Goal: Task Accomplishment & Management: Use online tool/utility

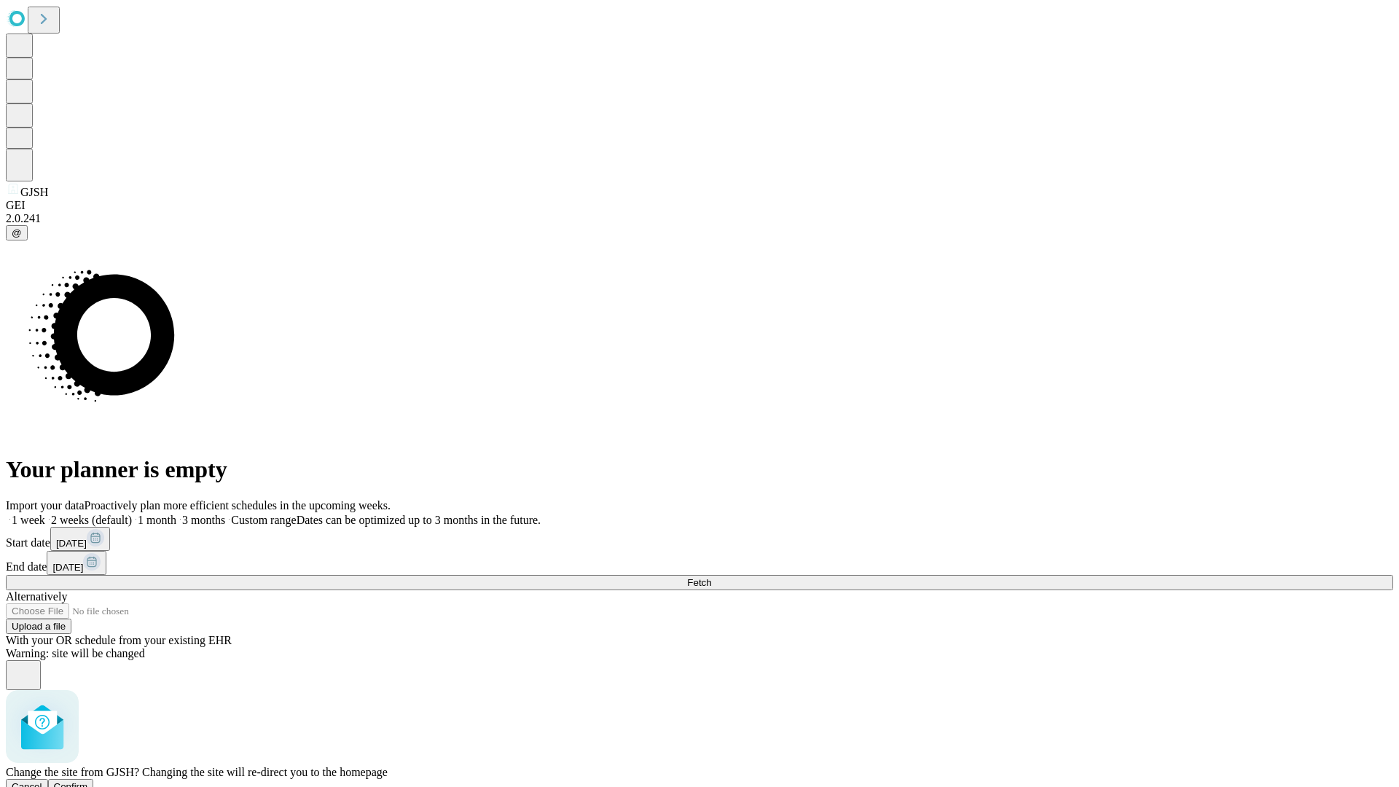
click at [88, 781] on span "Confirm" at bounding box center [71, 786] width 34 height 11
click at [45, 514] on label "1 week" at bounding box center [25, 520] width 39 height 12
click at [711, 577] on span "Fetch" at bounding box center [699, 582] width 24 height 11
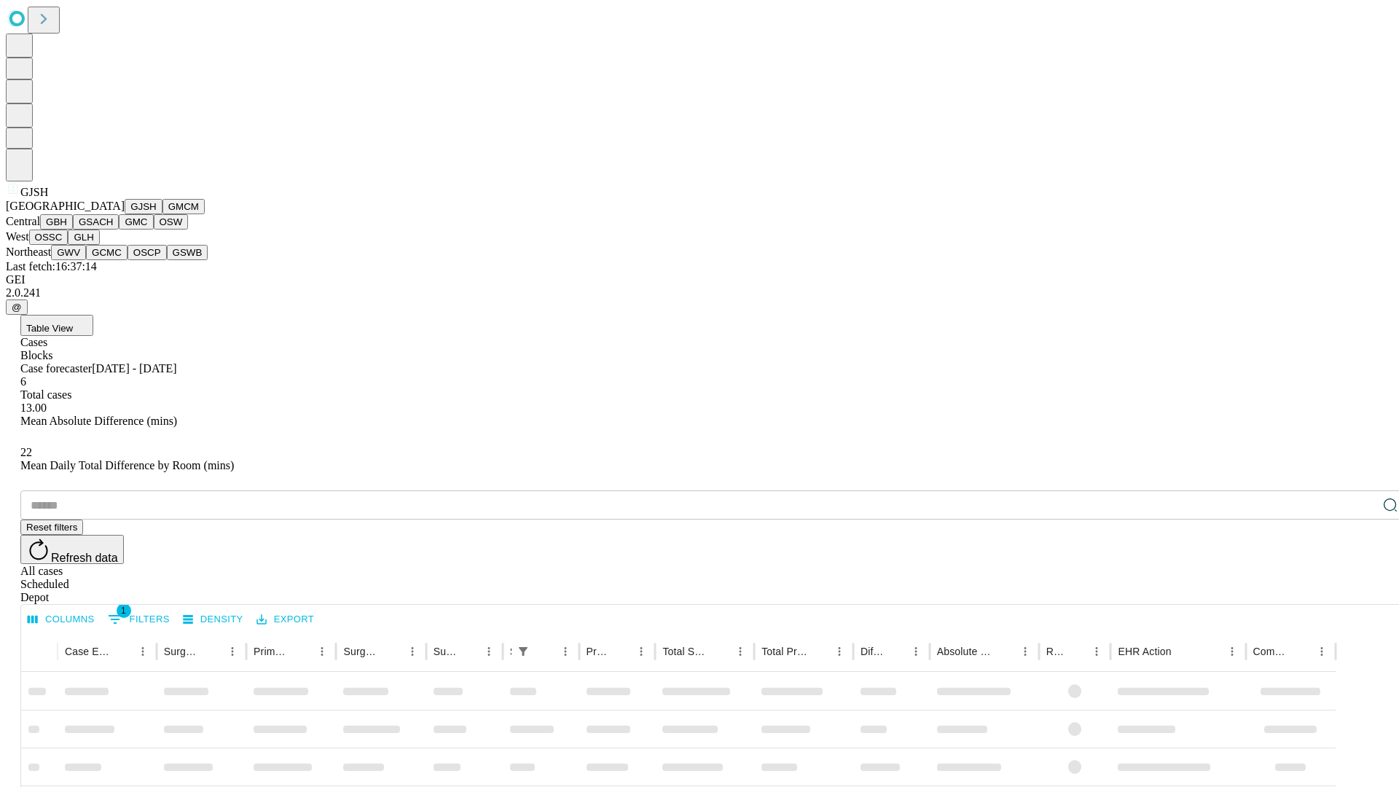
click at [162, 214] on button "GMCM" at bounding box center [183, 206] width 42 height 15
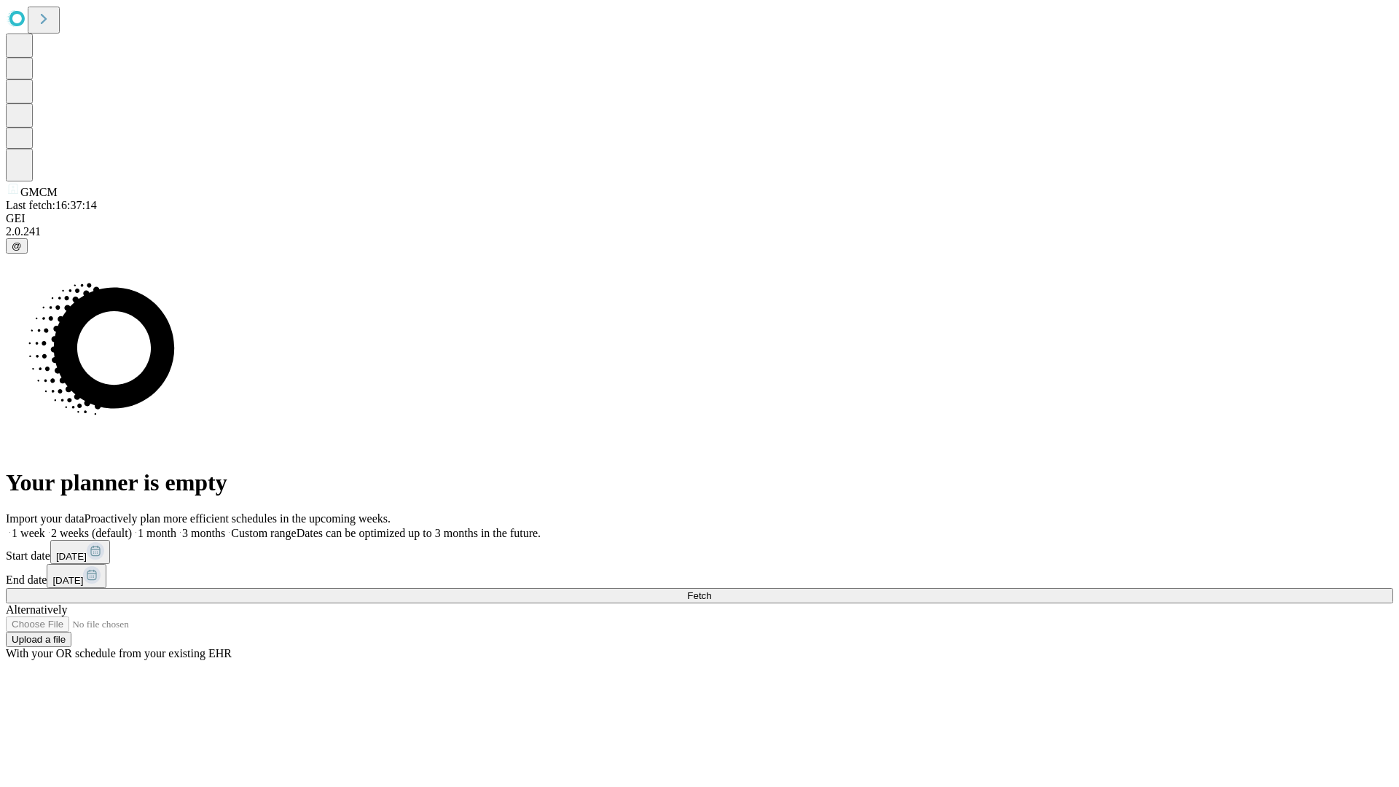
click at [45, 527] on label "1 week" at bounding box center [25, 533] width 39 height 12
click at [711, 590] on span "Fetch" at bounding box center [699, 595] width 24 height 11
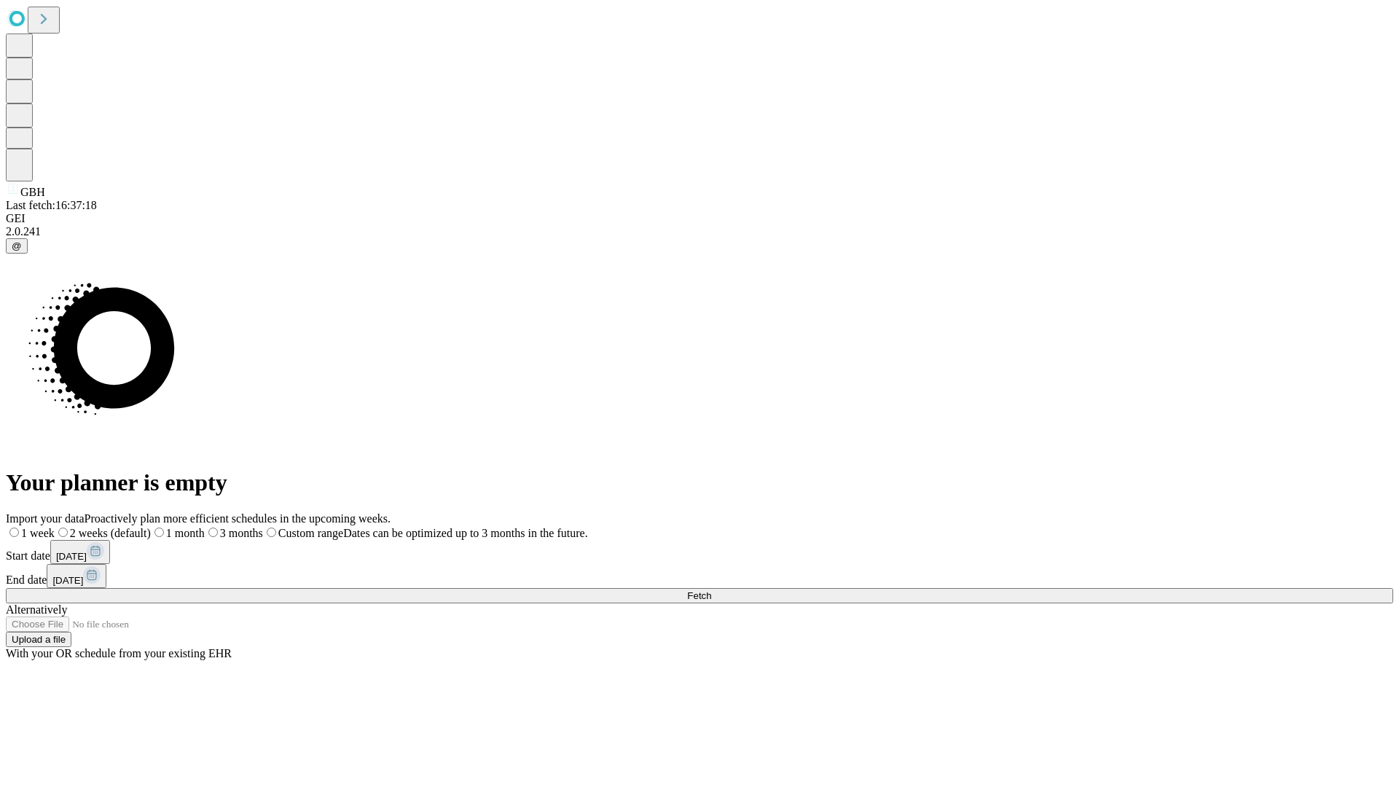
click at [55, 527] on label "1 week" at bounding box center [30, 533] width 49 height 12
click at [711, 590] on span "Fetch" at bounding box center [699, 595] width 24 height 11
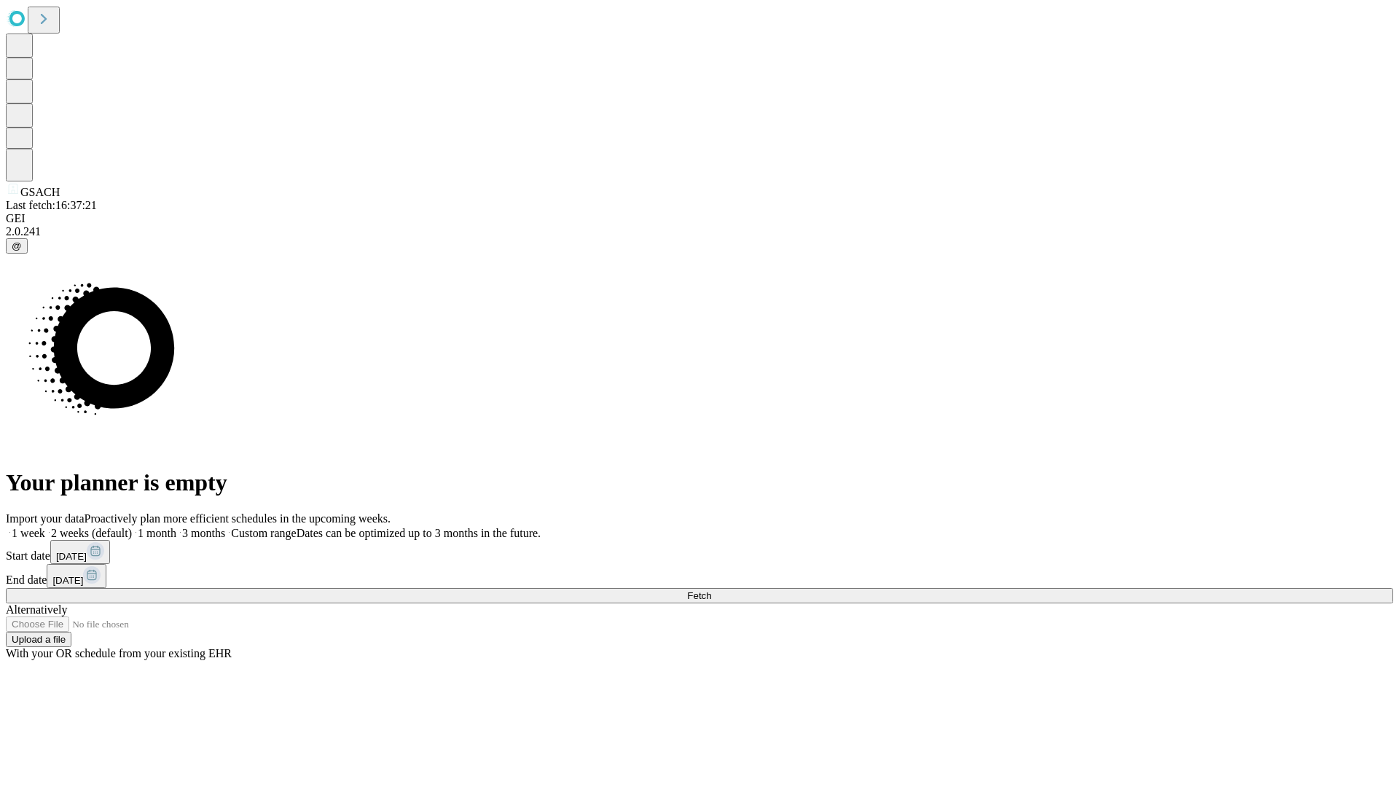
click at [45, 527] on label "1 week" at bounding box center [25, 533] width 39 height 12
click at [711, 590] on span "Fetch" at bounding box center [699, 595] width 24 height 11
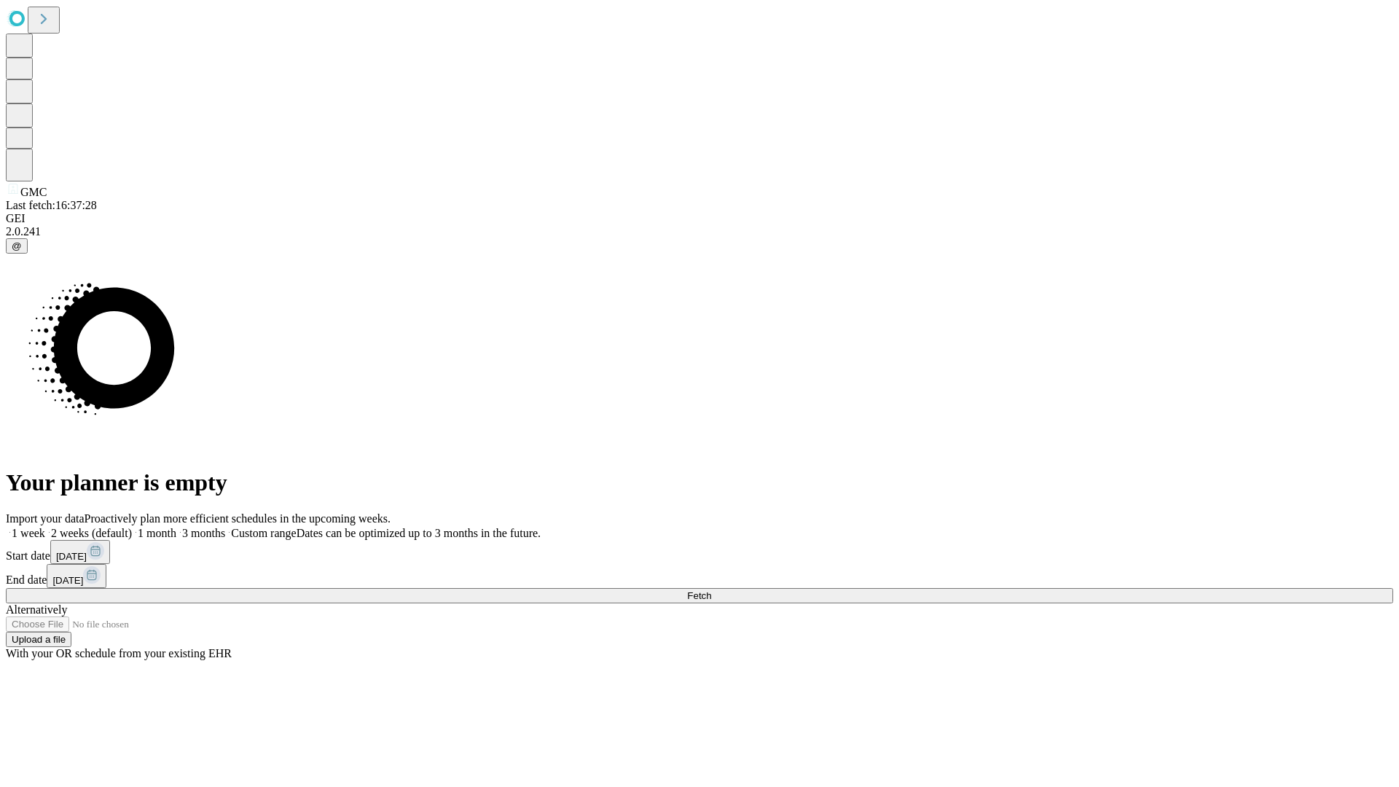
click at [45, 527] on label "1 week" at bounding box center [25, 533] width 39 height 12
click at [711, 590] on span "Fetch" at bounding box center [699, 595] width 24 height 11
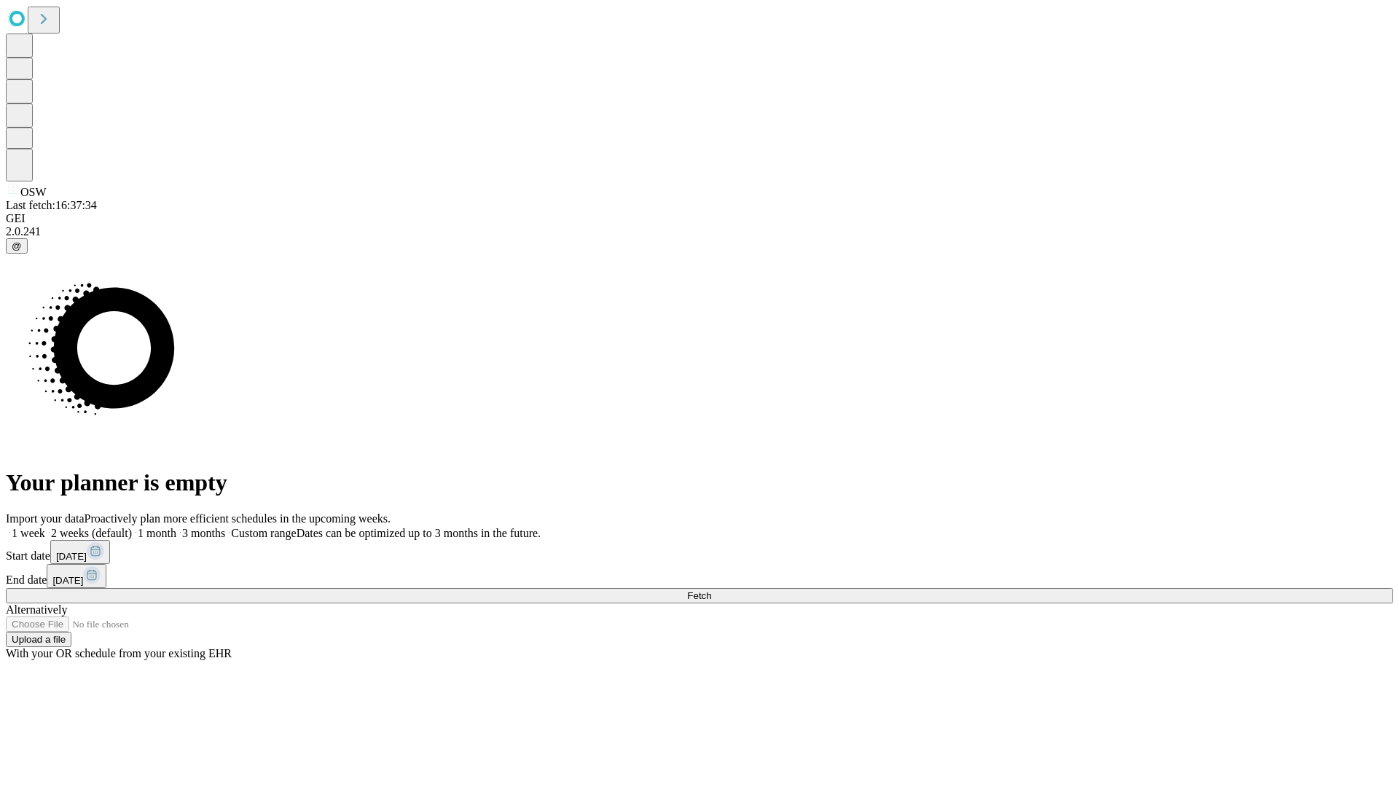
click at [45, 527] on label "1 week" at bounding box center [25, 533] width 39 height 12
click at [711, 590] on span "Fetch" at bounding box center [699, 595] width 24 height 11
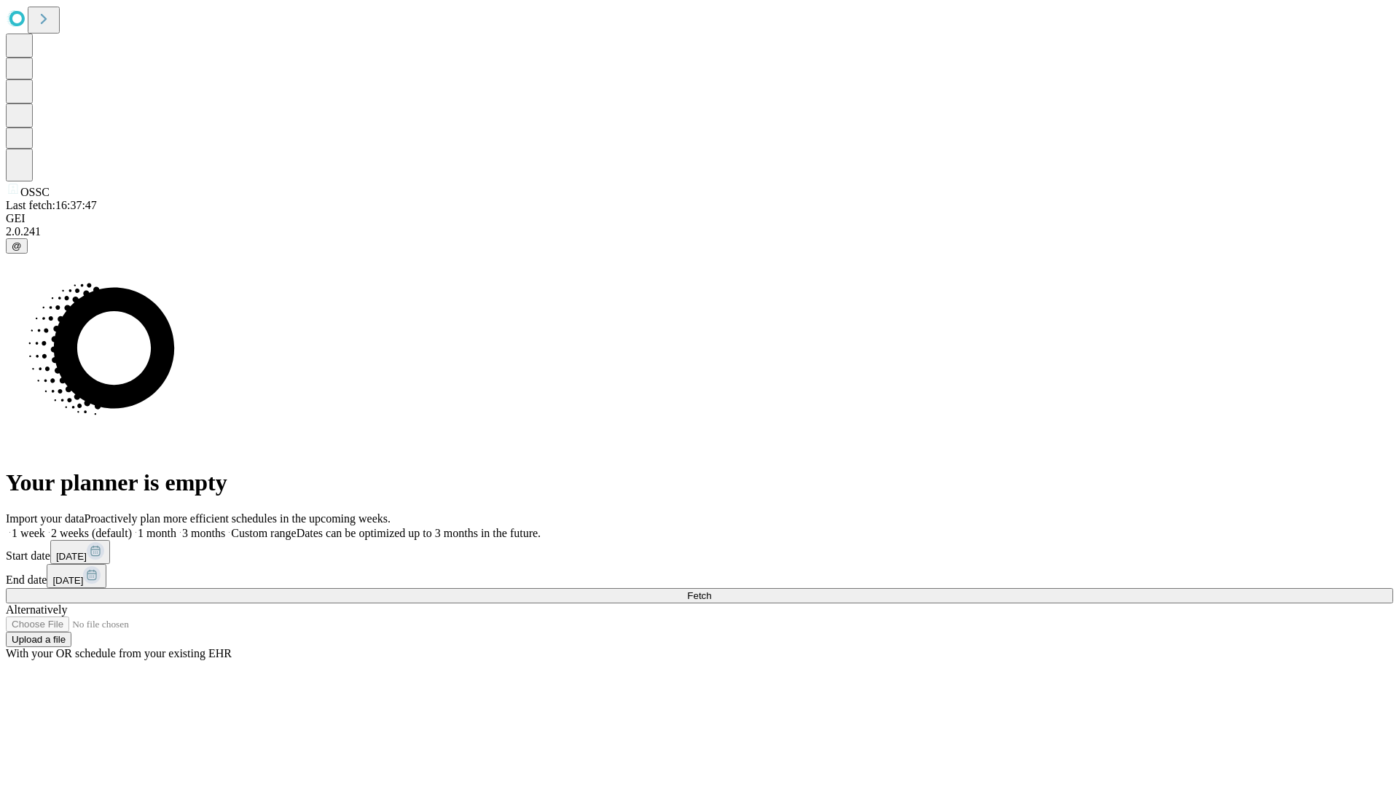
click at [711, 590] on span "Fetch" at bounding box center [699, 595] width 24 height 11
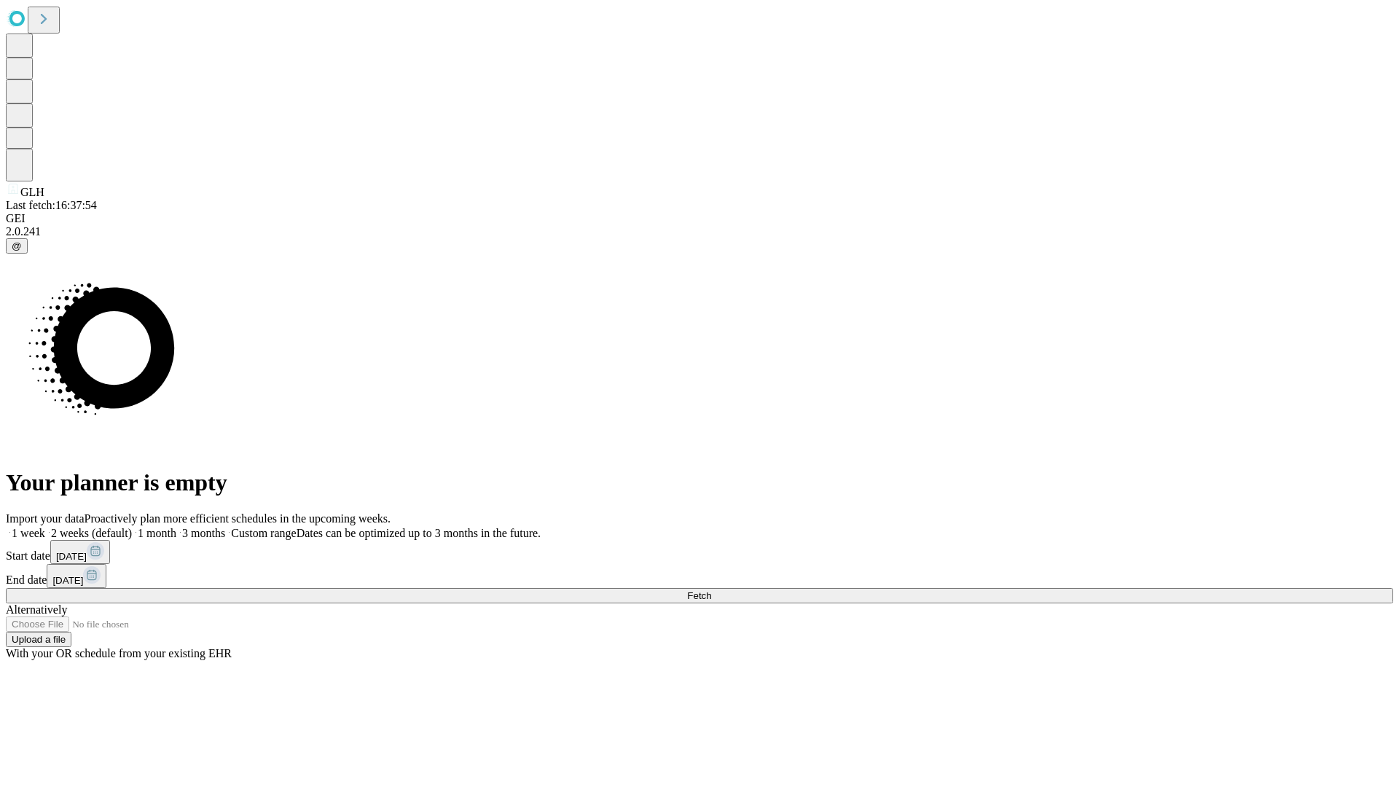
click at [45, 527] on label "1 week" at bounding box center [25, 533] width 39 height 12
click at [711, 590] on span "Fetch" at bounding box center [699, 595] width 24 height 11
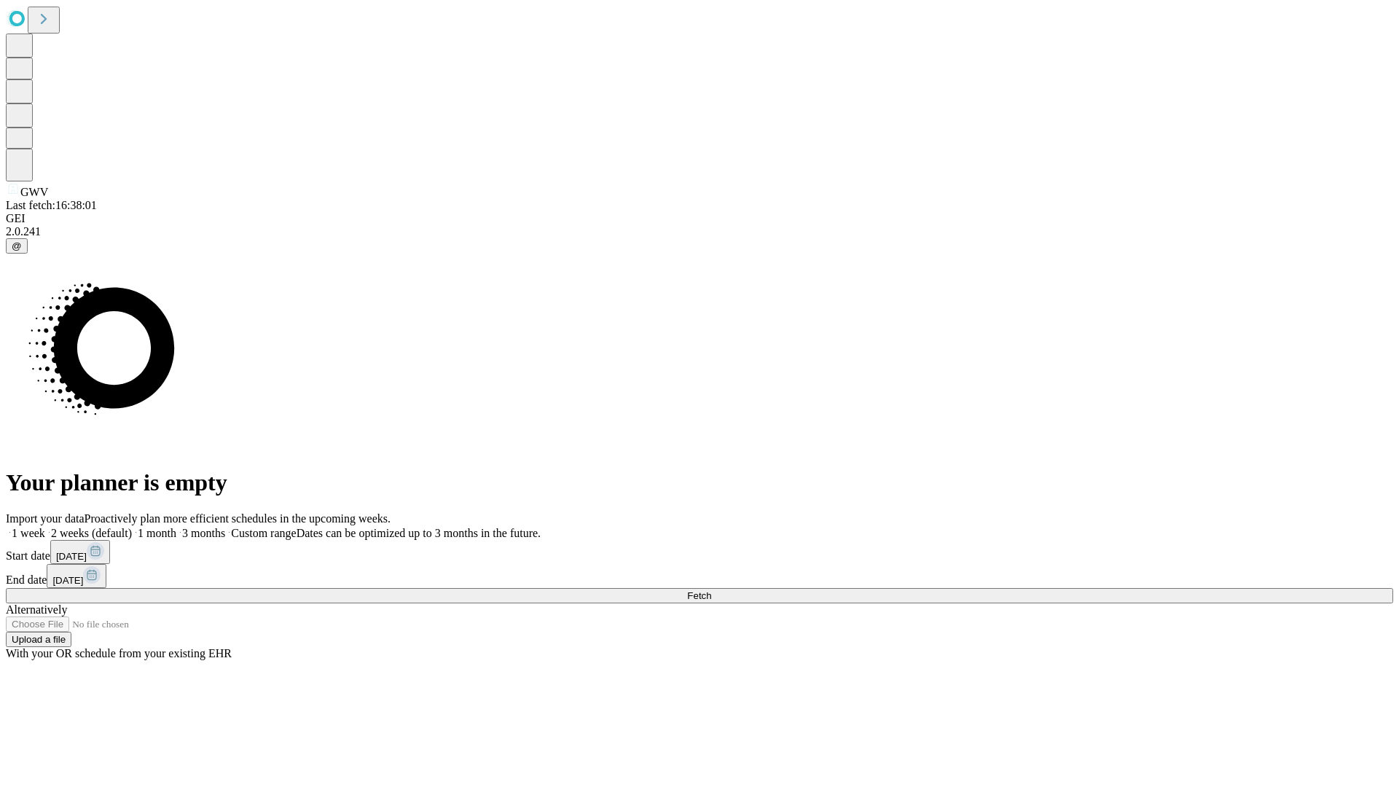
click at [45, 527] on label "1 week" at bounding box center [25, 533] width 39 height 12
click at [711, 590] on span "Fetch" at bounding box center [699, 595] width 24 height 11
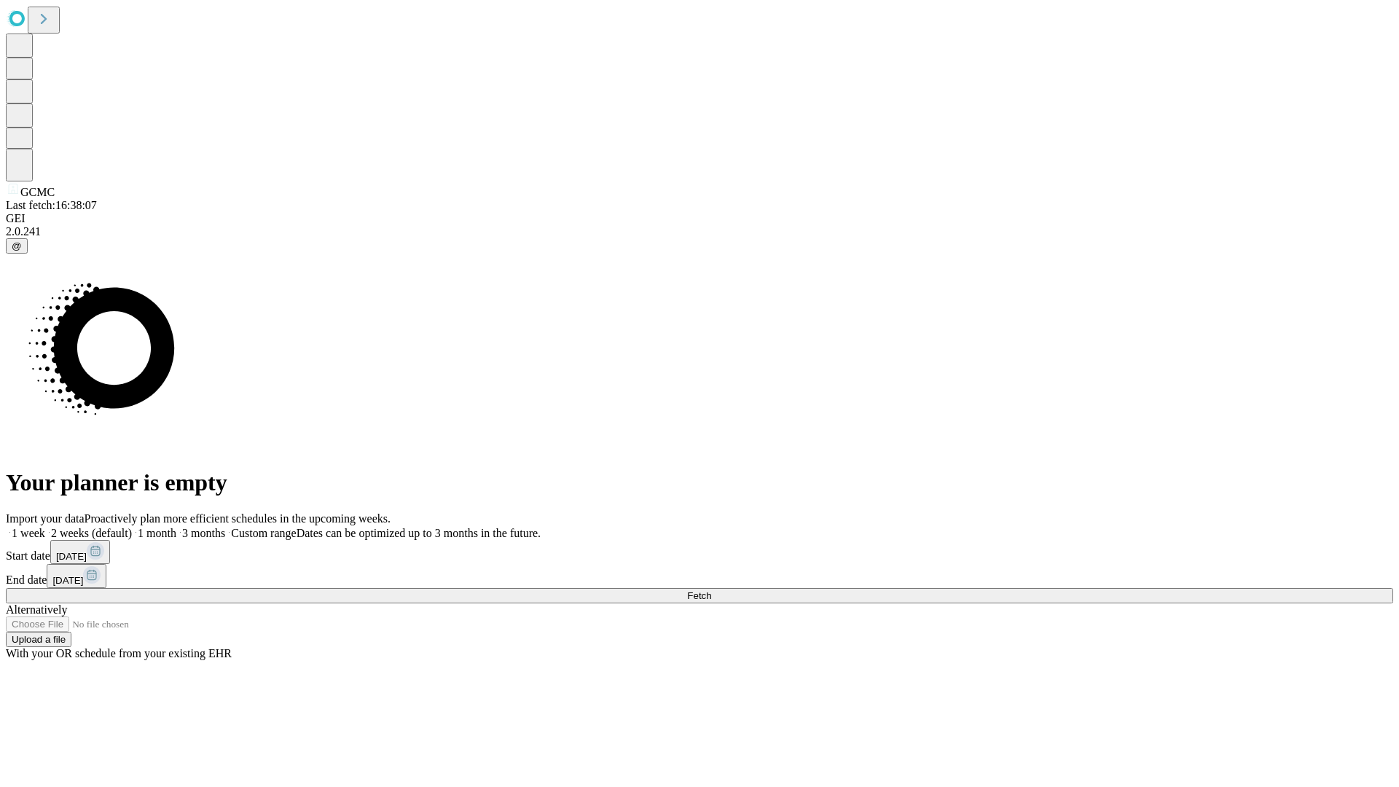
click at [45, 527] on label "1 week" at bounding box center [25, 533] width 39 height 12
click at [711, 590] on span "Fetch" at bounding box center [699, 595] width 24 height 11
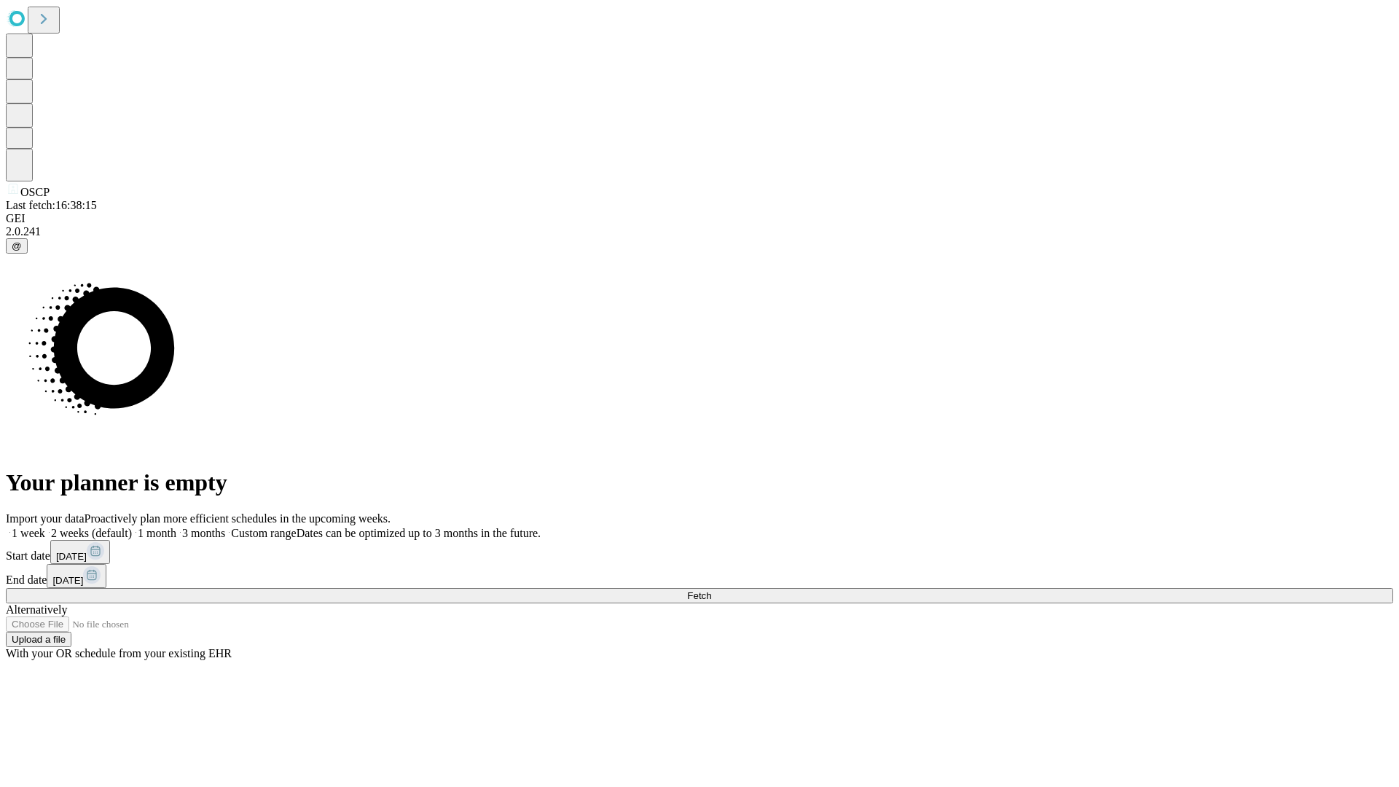
click at [45, 527] on label "1 week" at bounding box center [25, 533] width 39 height 12
click at [711, 590] on span "Fetch" at bounding box center [699, 595] width 24 height 11
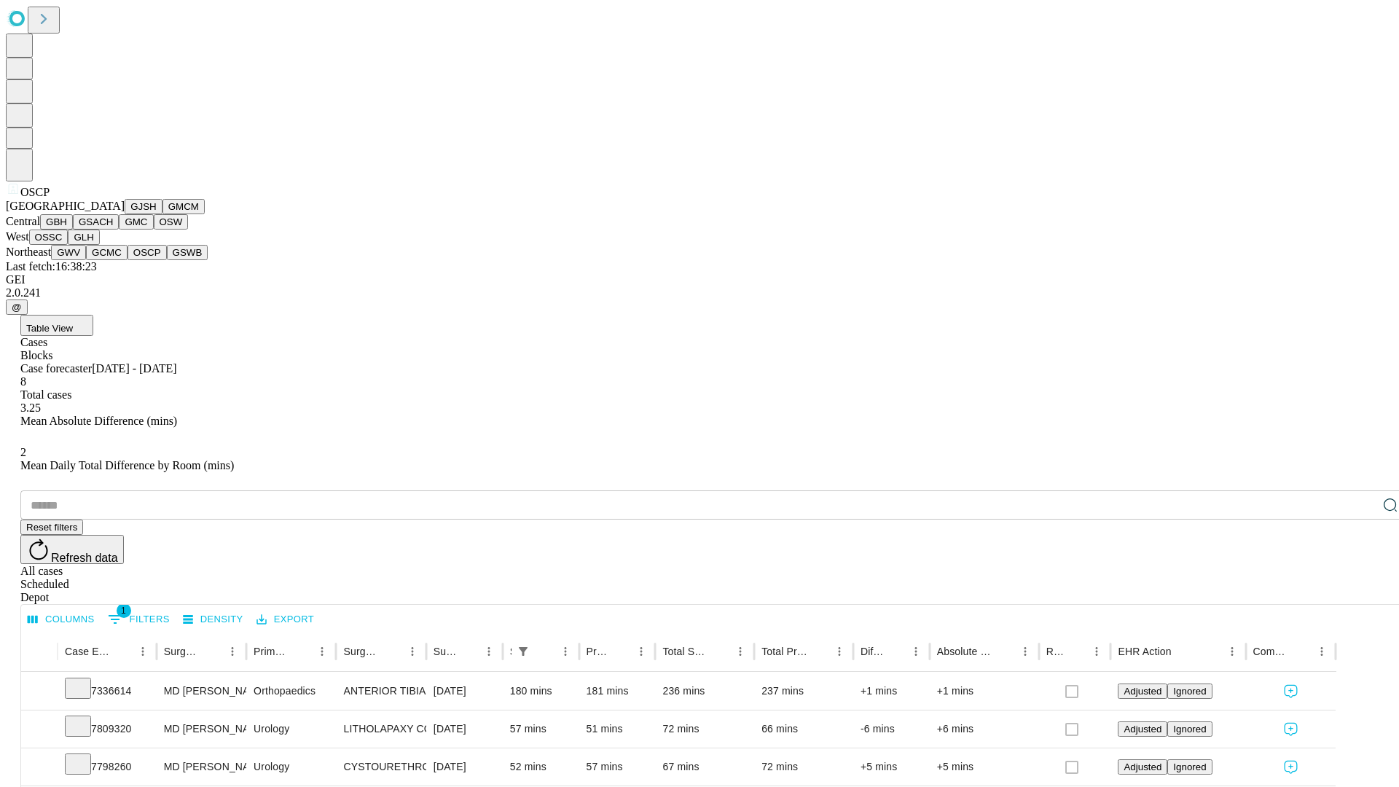
click at [167, 260] on button "GSWB" at bounding box center [188, 252] width 42 height 15
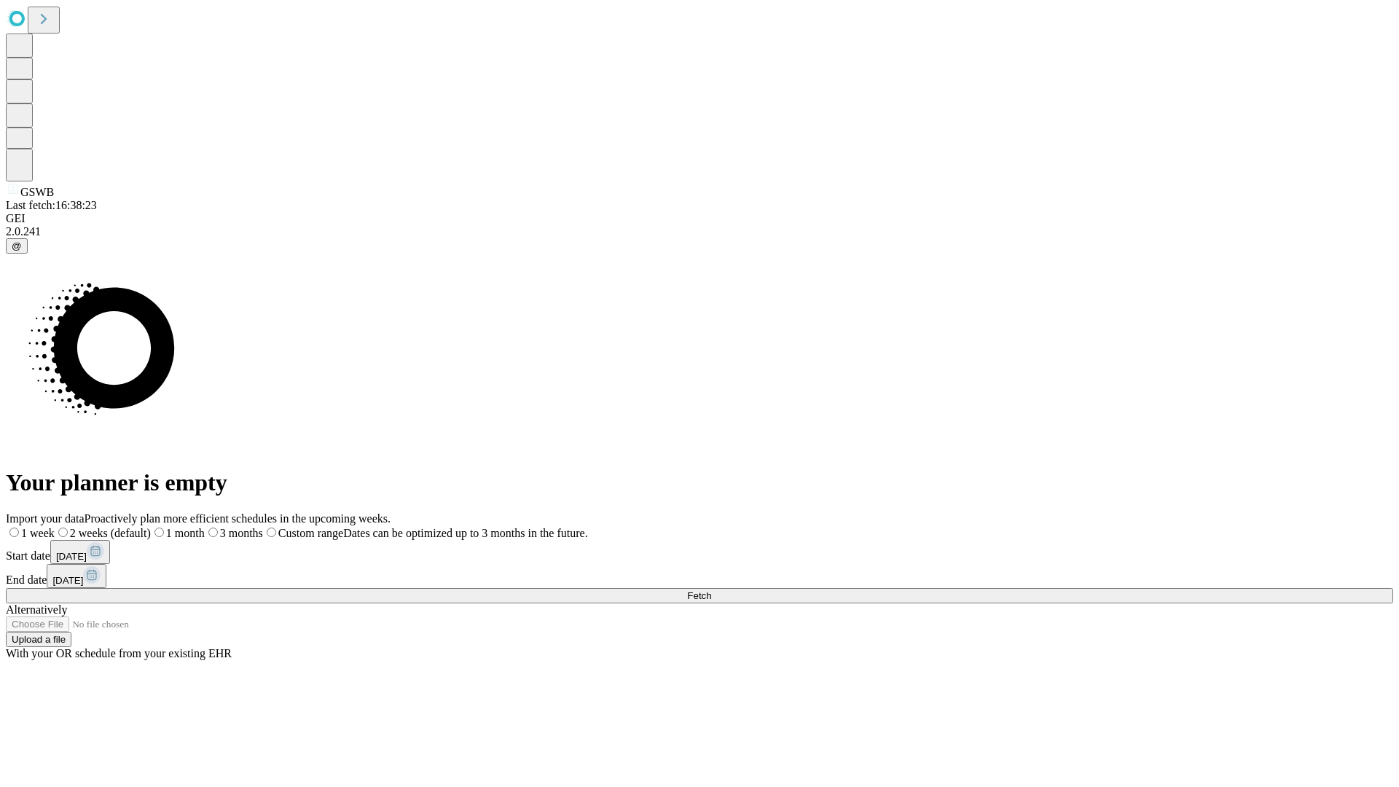
click at [55, 527] on label "1 week" at bounding box center [30, 533] width 49 height 12
click at [711, 590] on span "Fetch" at bounding box center [699, 595] width 24 height 11
